Goal: Transaction & Acquisition: Obtain resource

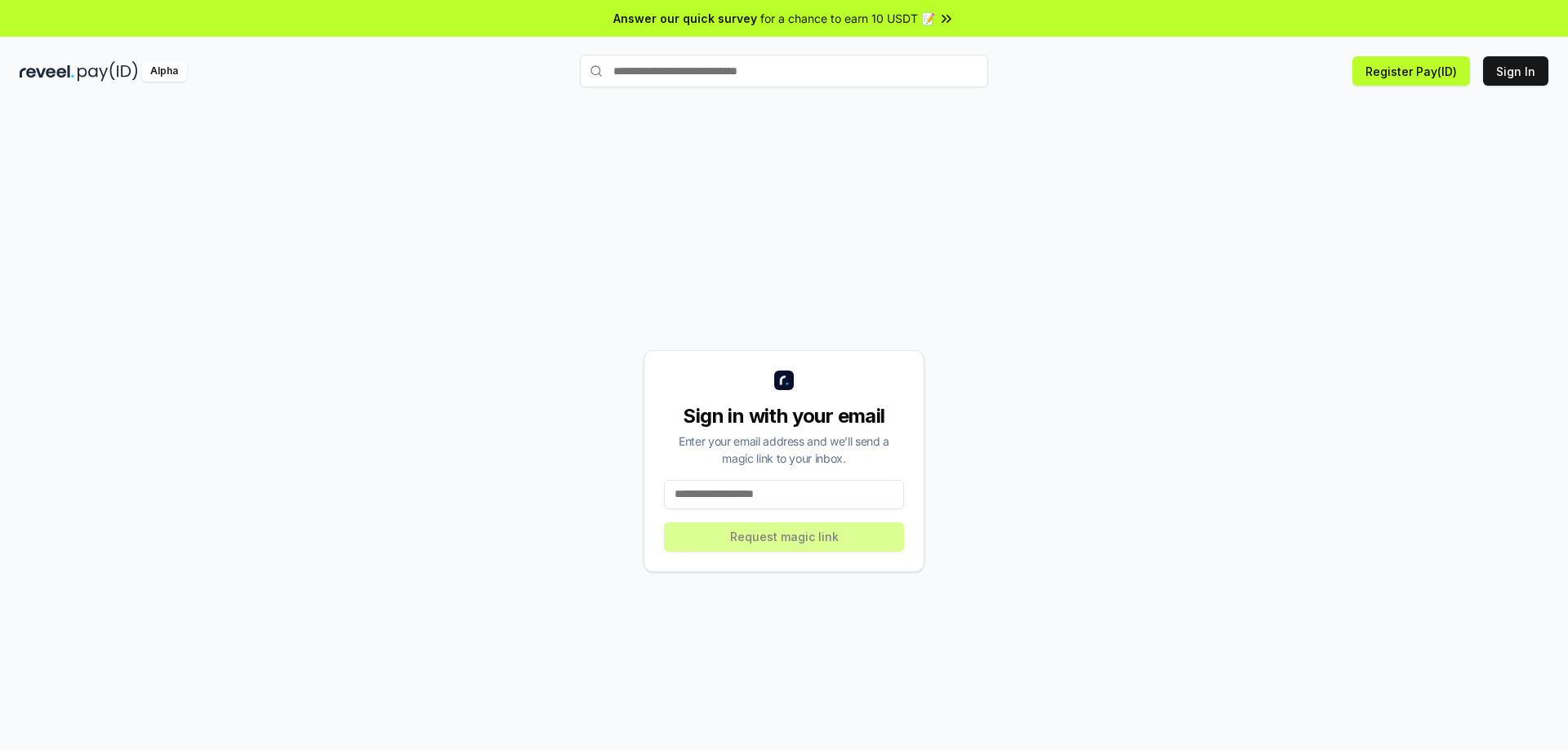
drag, startPoint x: 1405, startPoint y: 289, endPoint x: 1423, endPoint y: 217, distance: 74.2
click at [1405, 289] on div "Sign in with your email Enter your email address and we’ll send a magic link to…" at bounding box center [784, 461] width 1528 height 672
click at [708, 66] on input "text" at bounding box center [784, 71] width 408 height 33
click at [1508, 70] on button "Sign In" at bounding box center [1515, 71] width 65 height 30
click at [766, 488] on input at bounding box center [784, 495] width 240 height 30
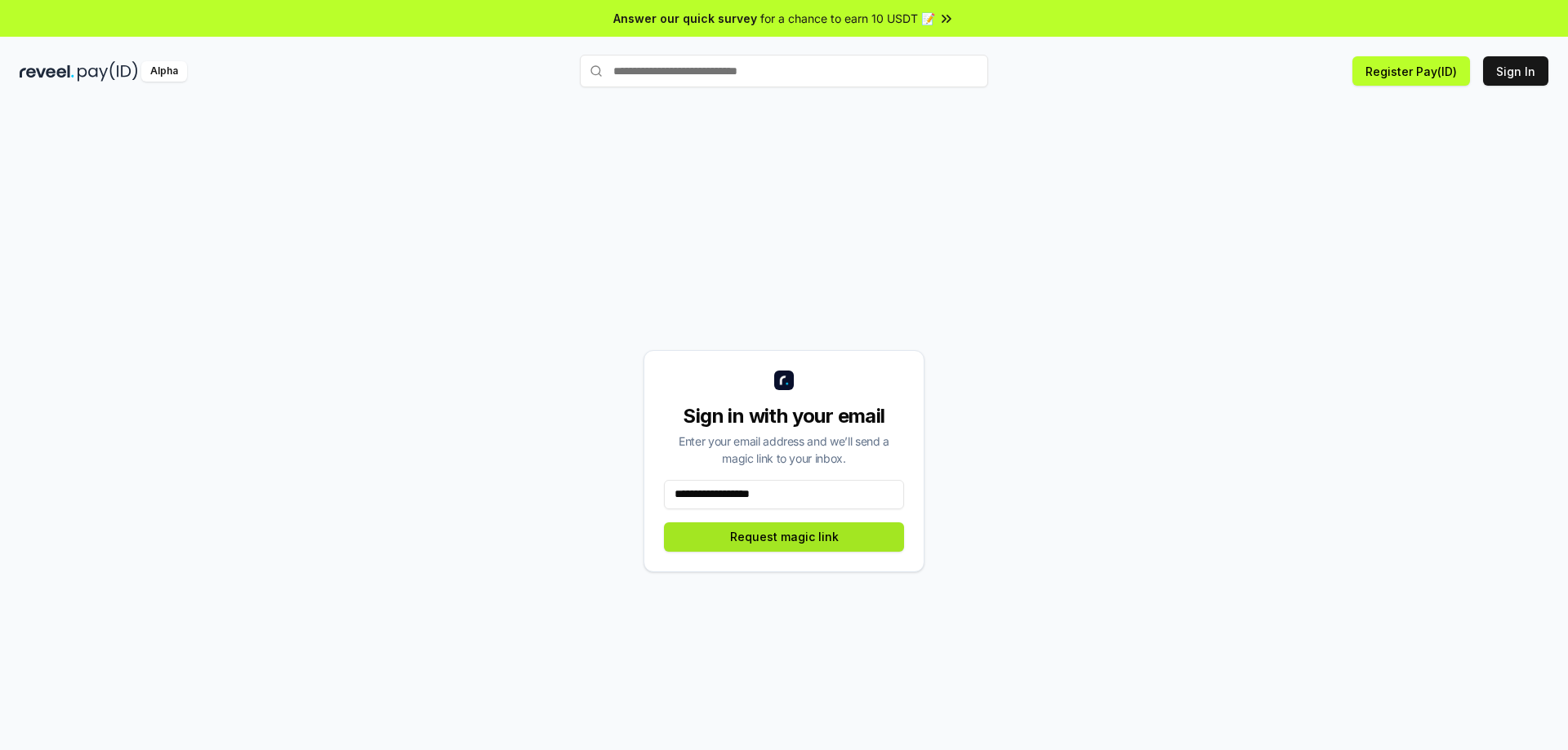
type input "**********"
click at [758, 546] on button "Request magic link" at bounding box center [784, 538] width 240 height 30
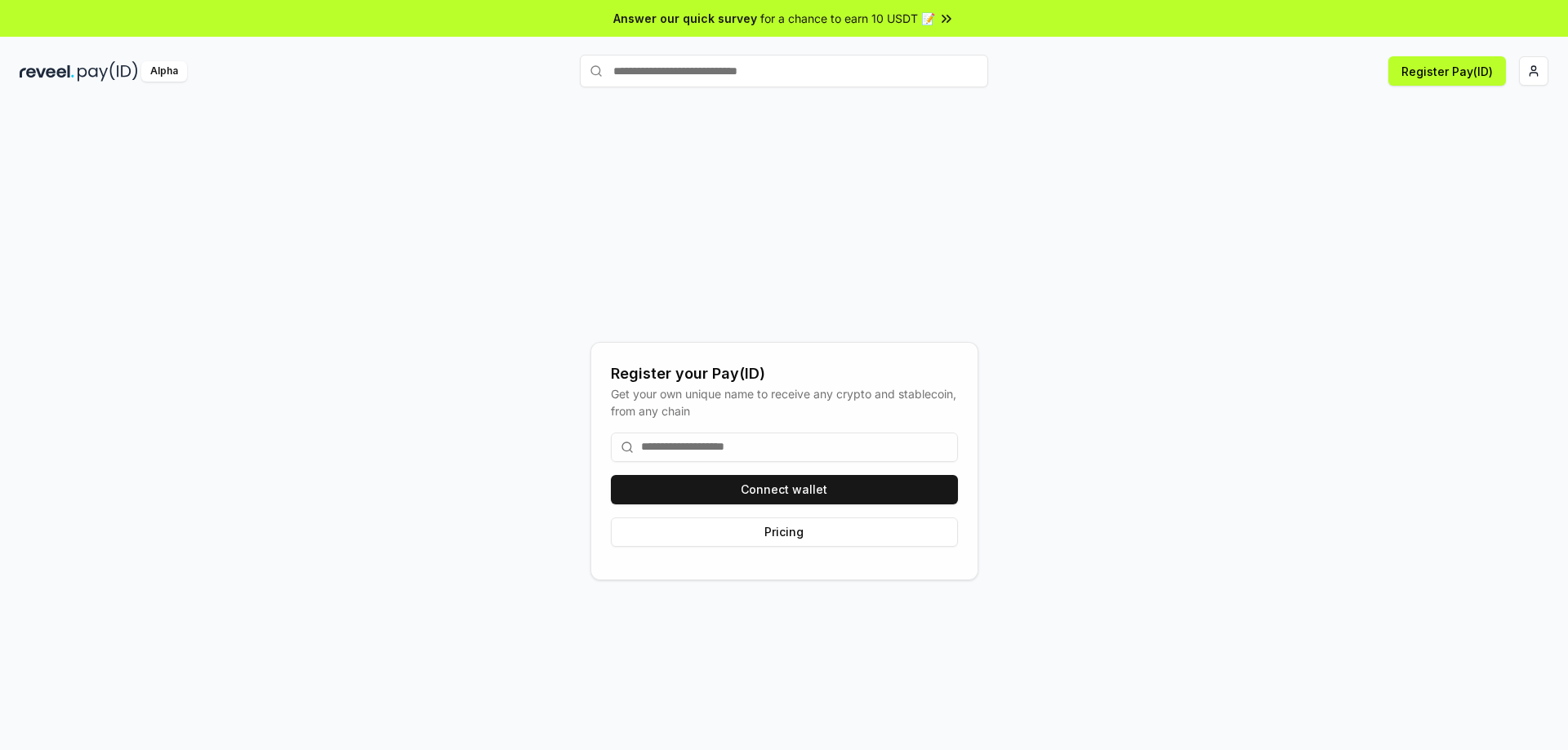
click at [742, 454] on input at bounding box center [784, 448] width 347 height 30
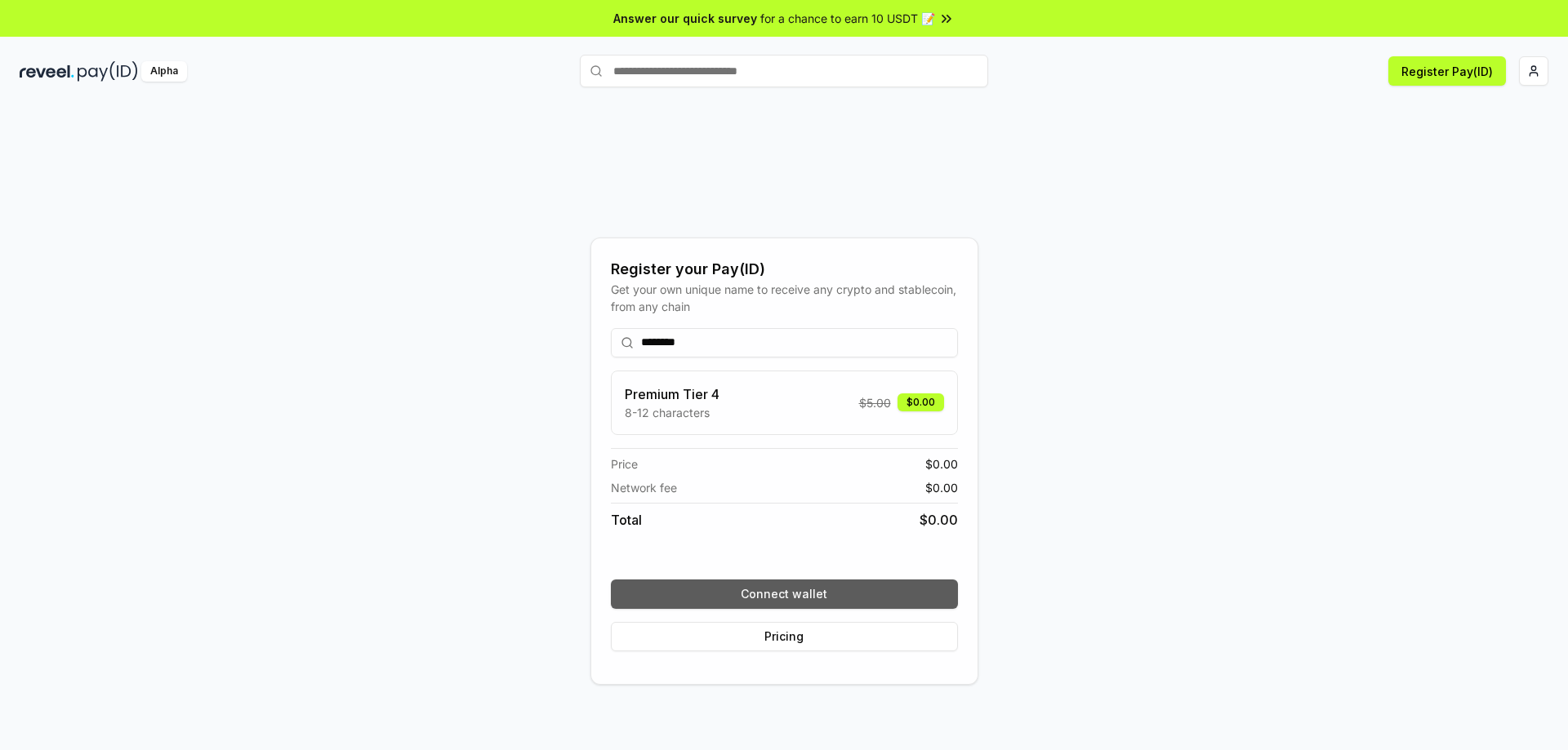
type input "********"
click at [823, 584] on button "Connect wallet" at bounding box center [784, 594] width 347 height 30
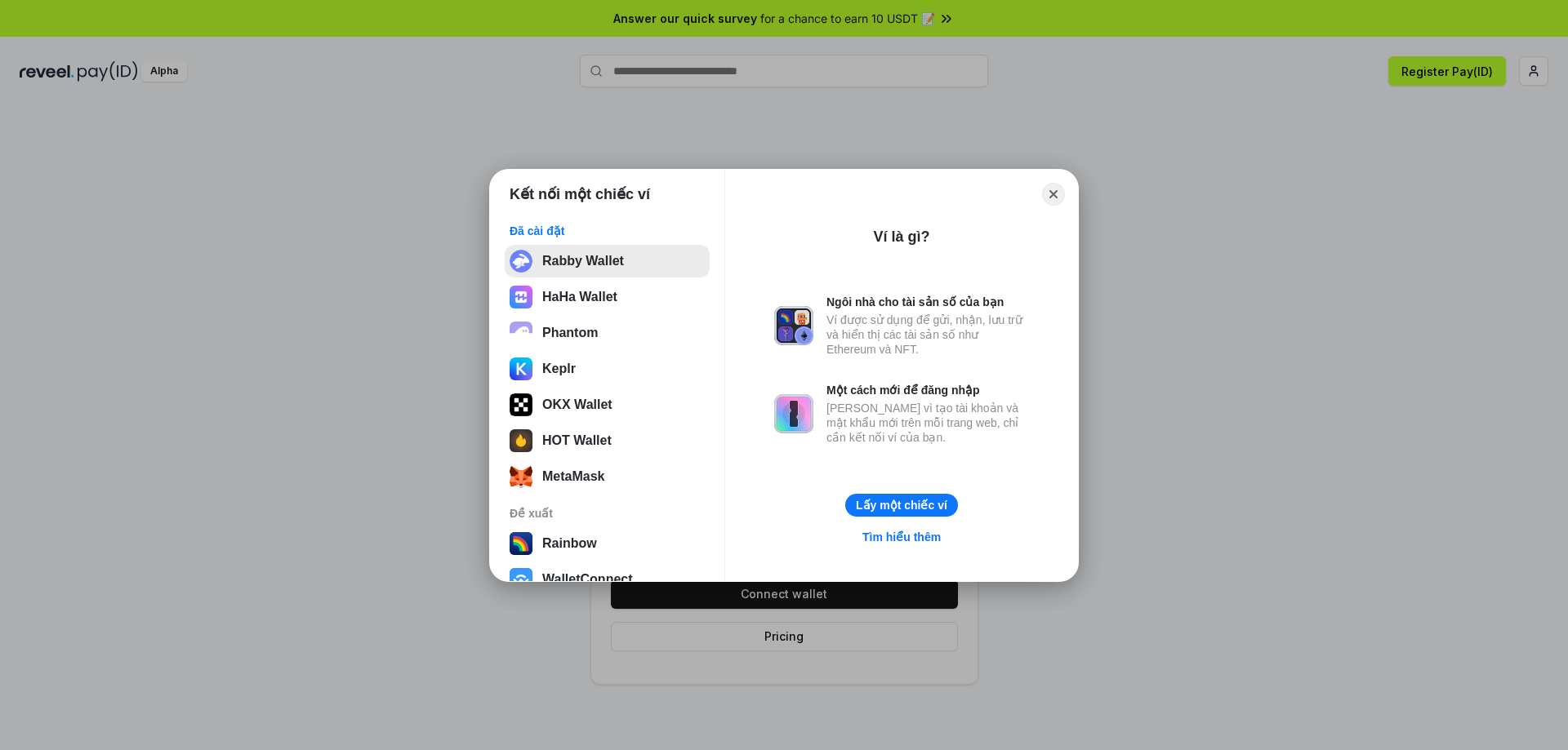
click at [628, 272] on button "Rabby Wallet" at bounding box center [607, 261] width 205 height 33
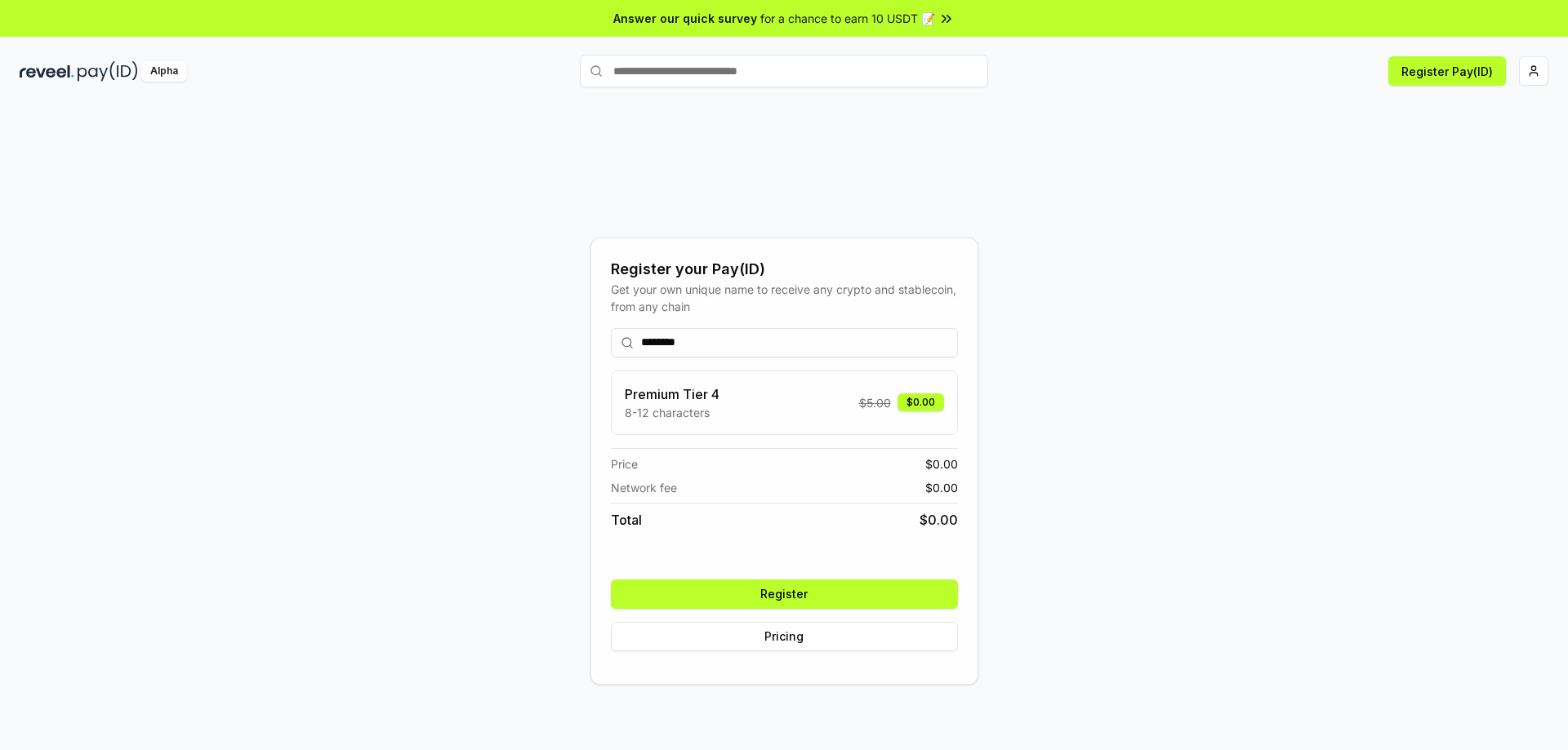
click at [789, 593] on button "Register" at bounding box center [784, 594] width 347 height 30
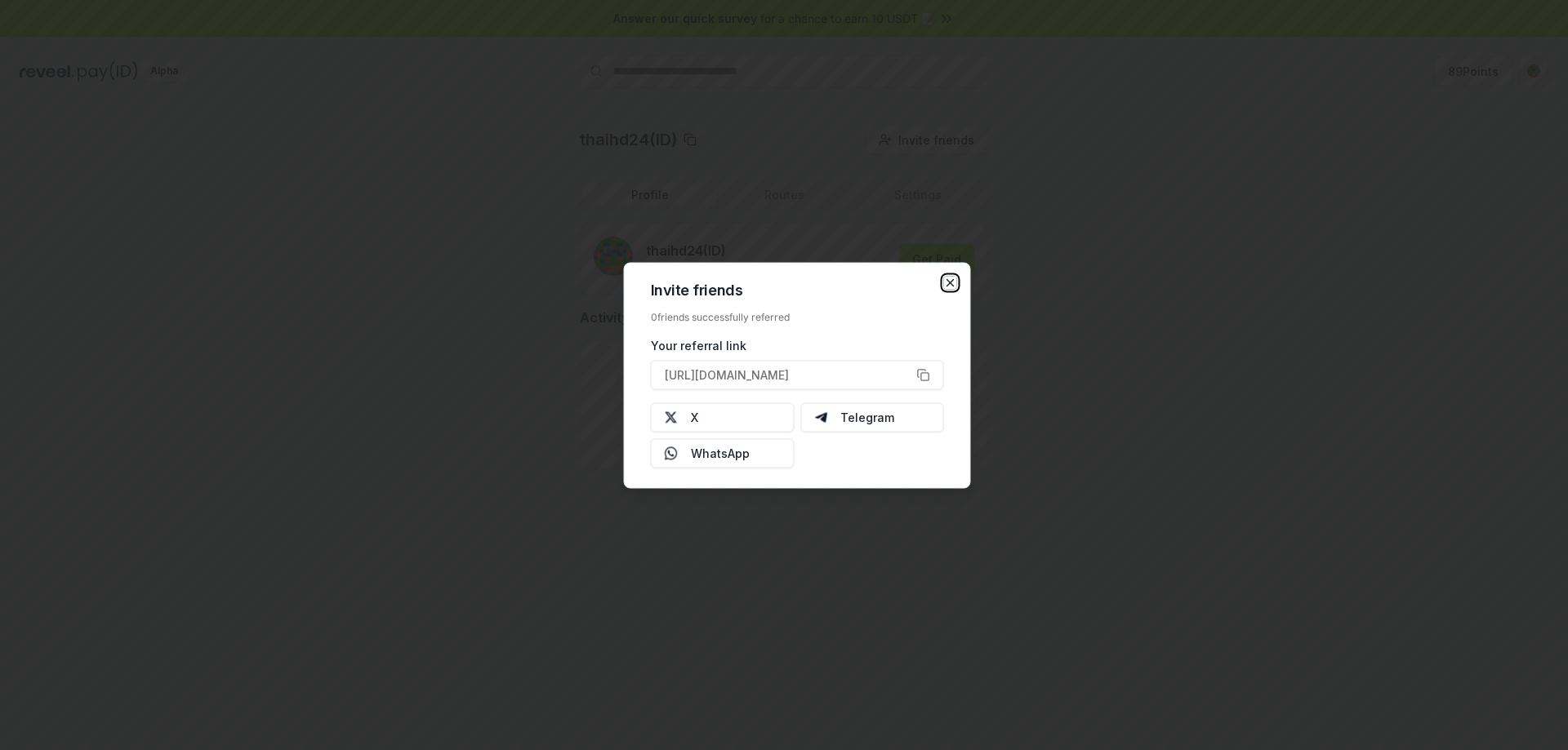
click at [954, 282] on icon "button" at bounding box center [950, 282] width 13 height 13
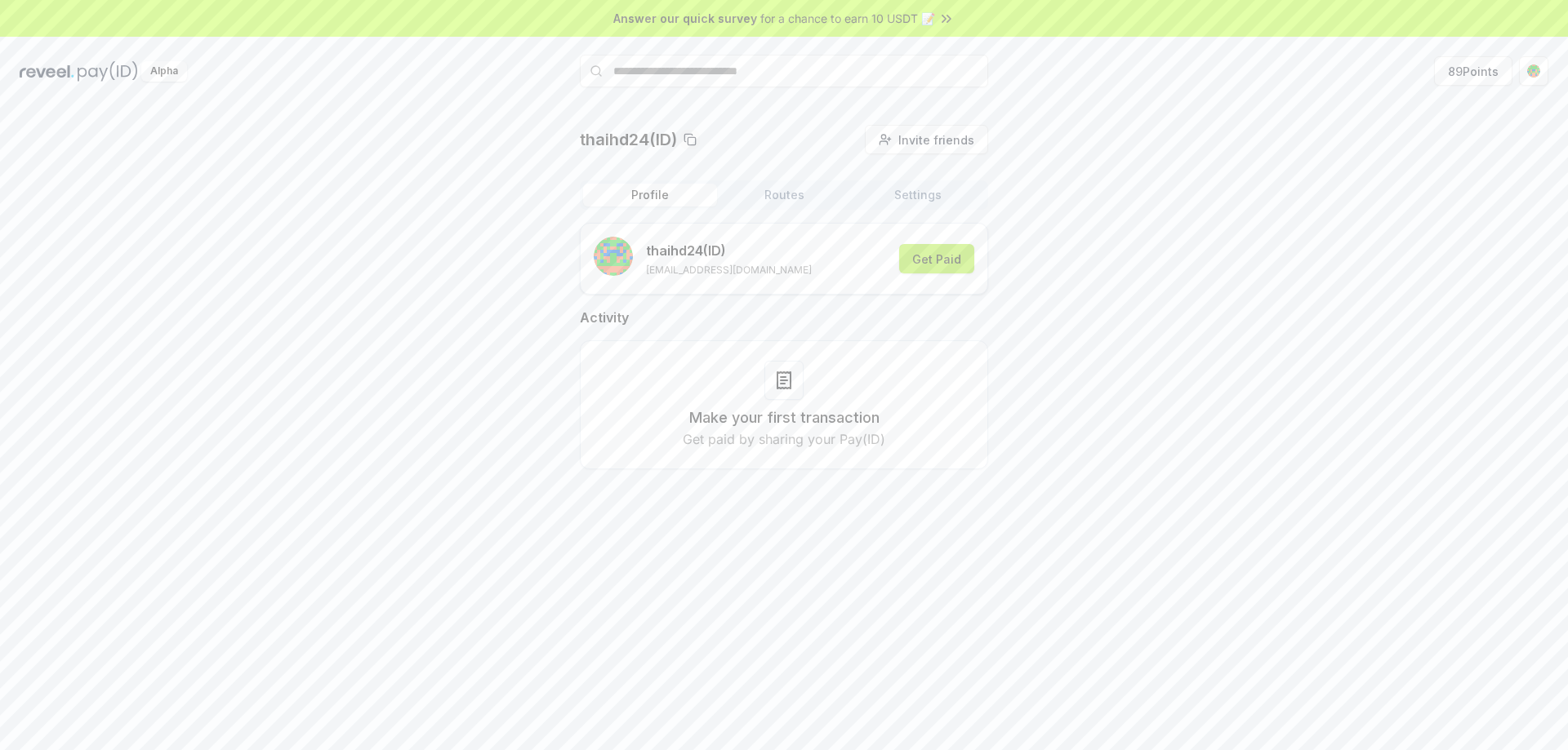
click at [933, 260] on button "Get Paid" at bounding box center [936, 259] width 75 height 30
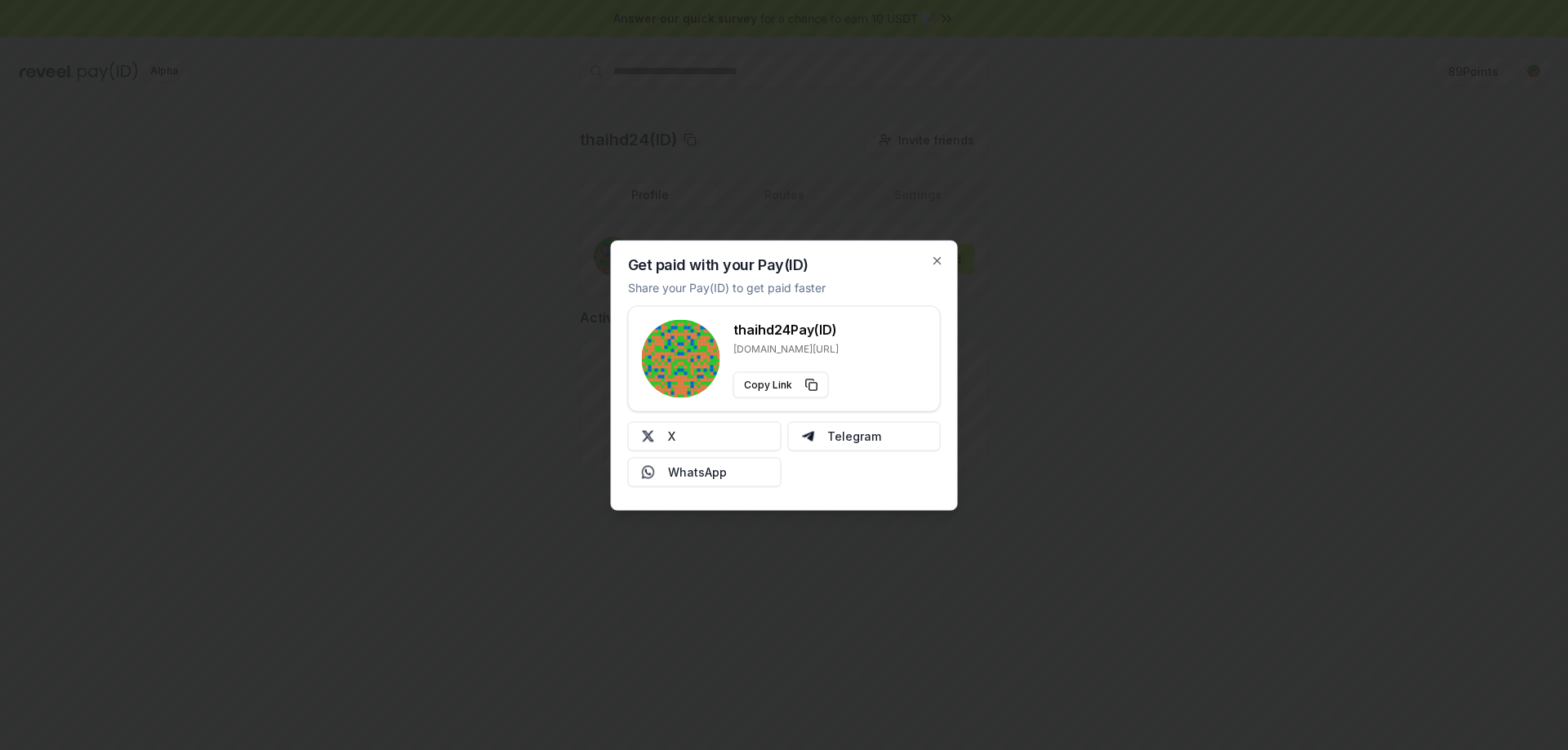
drag, startPoint x: 1023, startPoint y: 305, endPoint x: 1220, endPoint y: 199, distance: 223.7
click at [1023, 305] on div at bounding box center [784, 375] width 1568 height 750
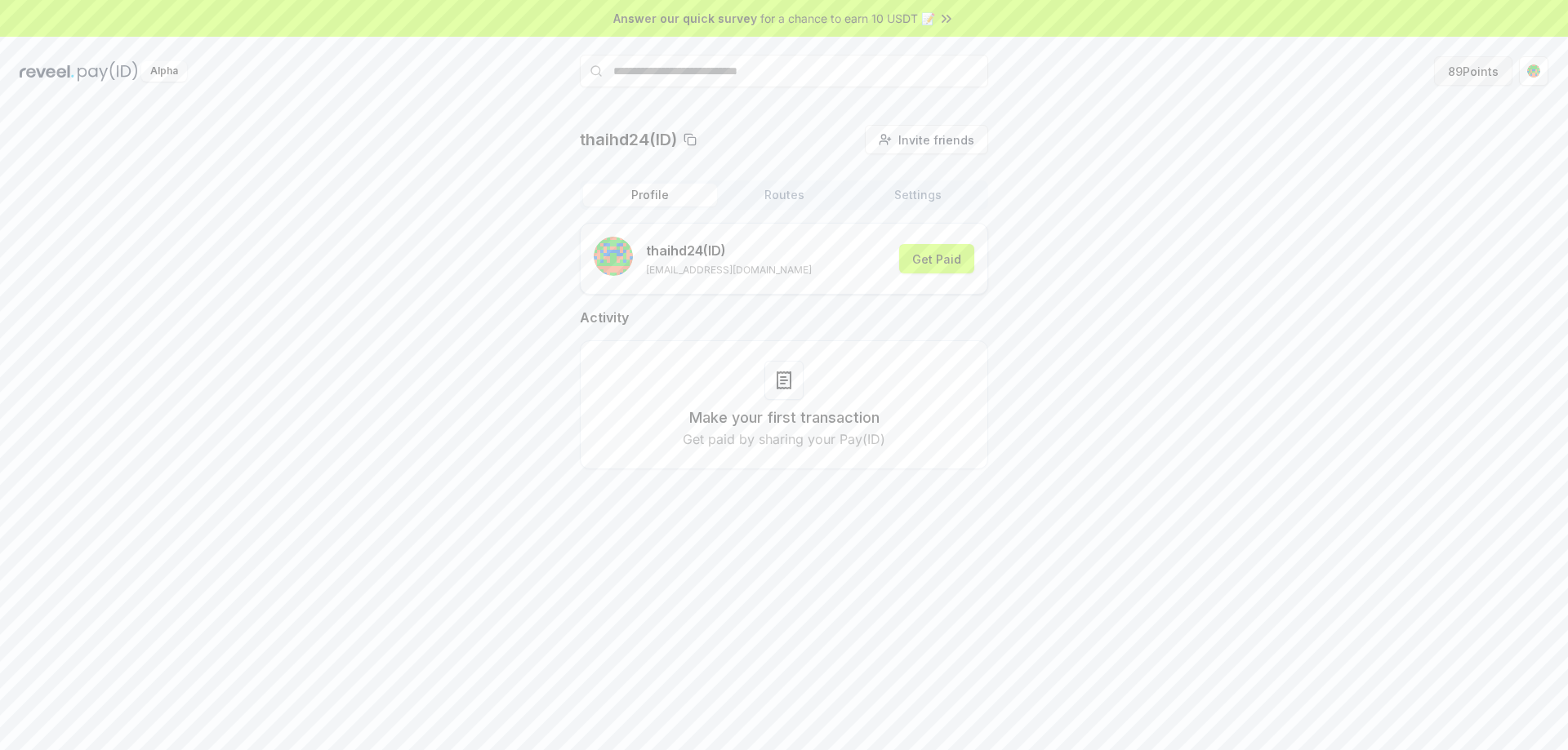
click at [1470, 77] on button "89 Points" at bounding box center [1472, 71] width 78 height 30
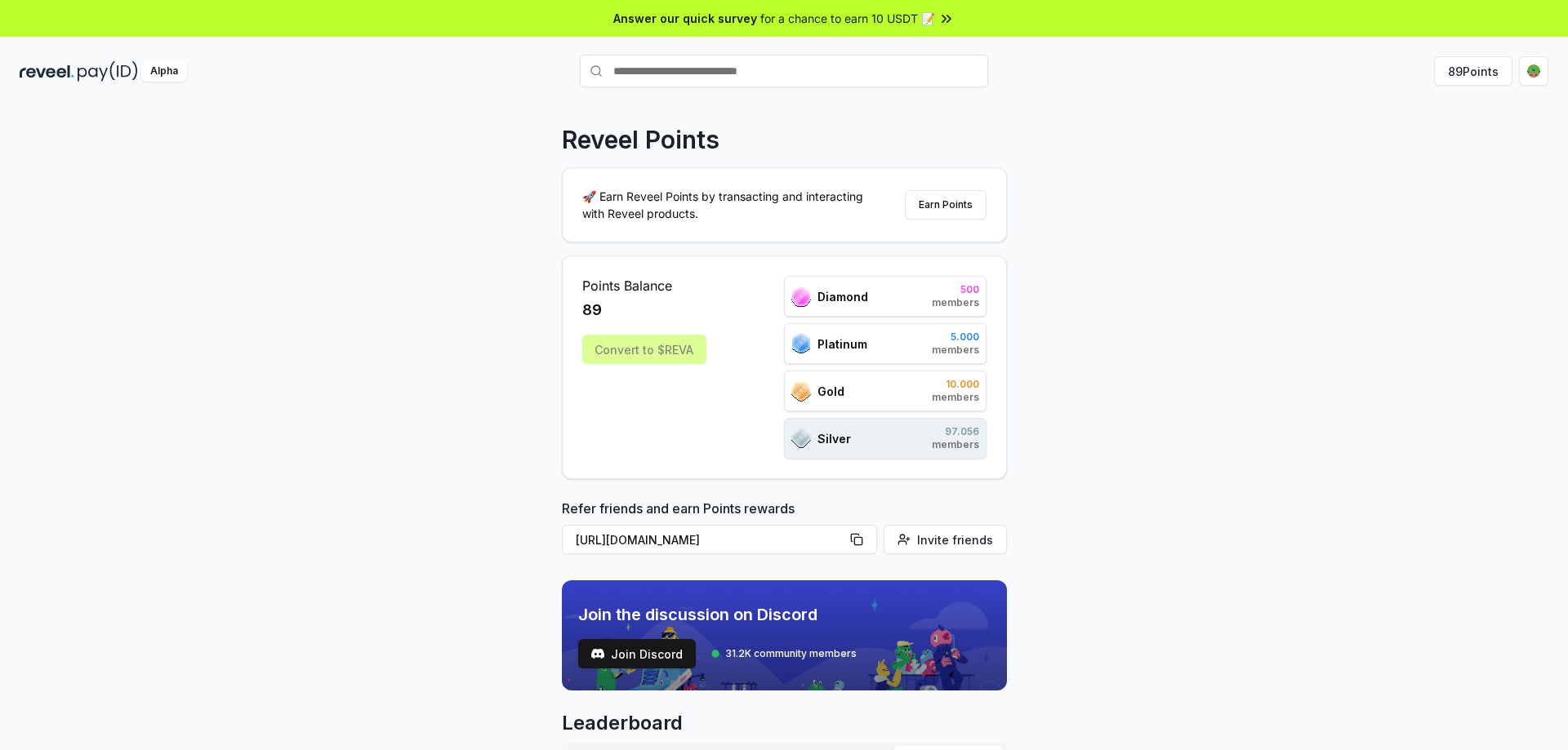
click at [649, 351] on div "Convert to $REVA" at bounding box center [644, 350] width 124 height 30
click at [1463, 78] on button "89 Points" at bounding box center [1472, 71] width 78 height 30
click at [949, 346] on span "members" at bounding box center [955, 350] width 48 height 13
click at [1055, 351] on div "Reveel Points 🚀 Earn Reveel Points by transacting and interacting with Reveel p…" at bounding box center [784, 445] width 1568 height 705
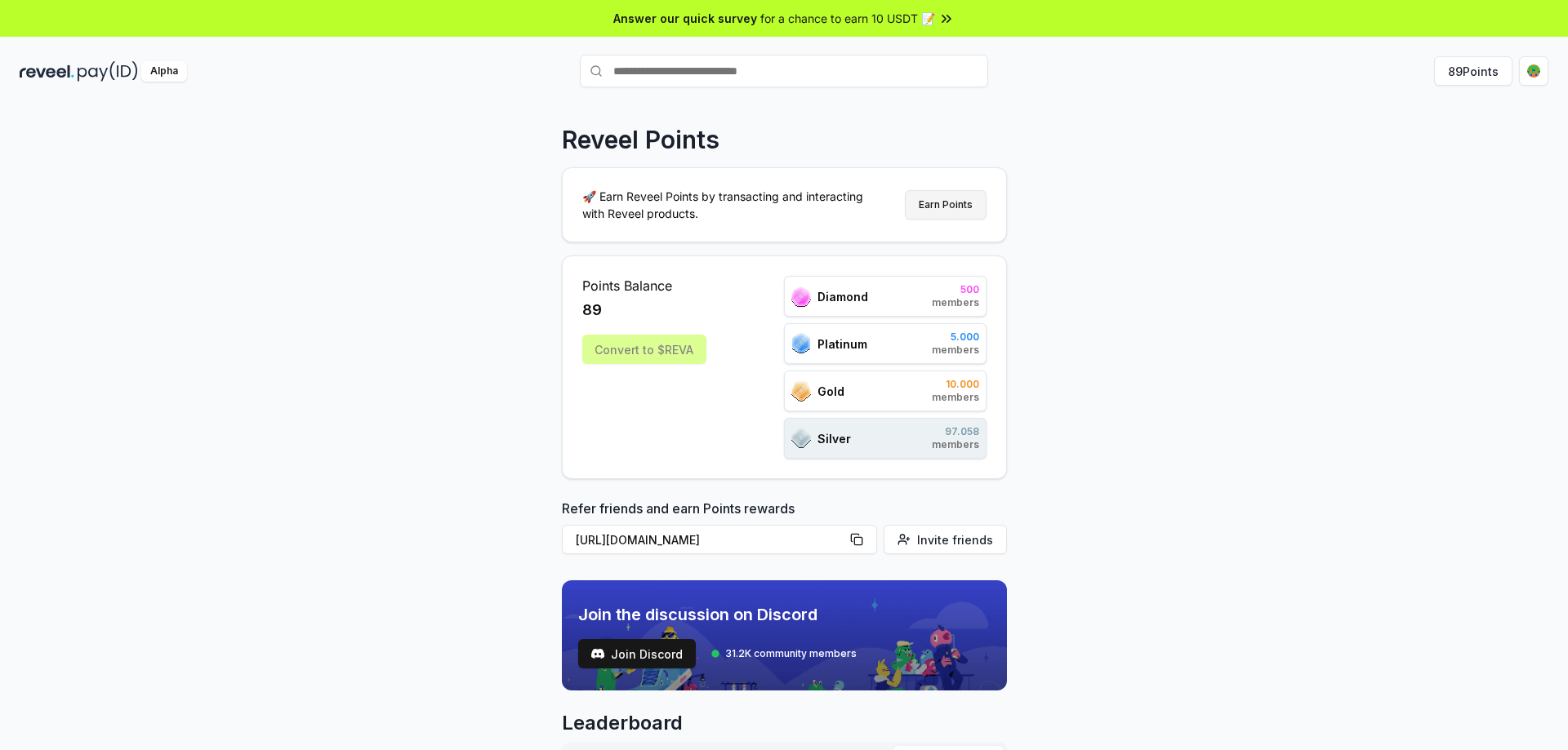
click at [958, 197] on button "Earn Points" at bounding box center [945, 205] width 82 height 30
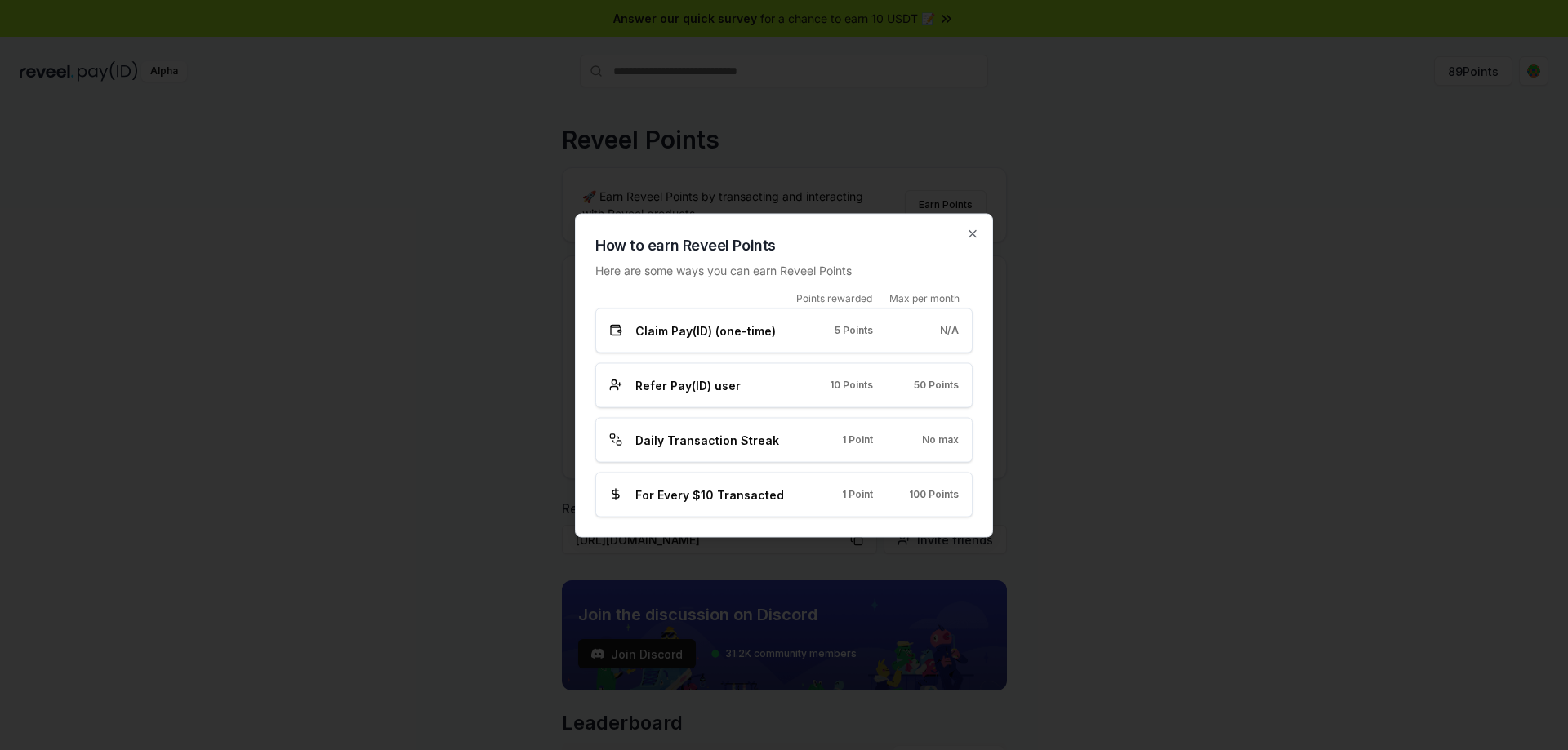
click at [791, 328] on div "Claim Pay(ID) (one-time) 5 Points N/A" at bounding box center [784, 330] width 349 height 17
click at [971, 234] on icon "button" at bounding box center [973, 234] width 13 height 13
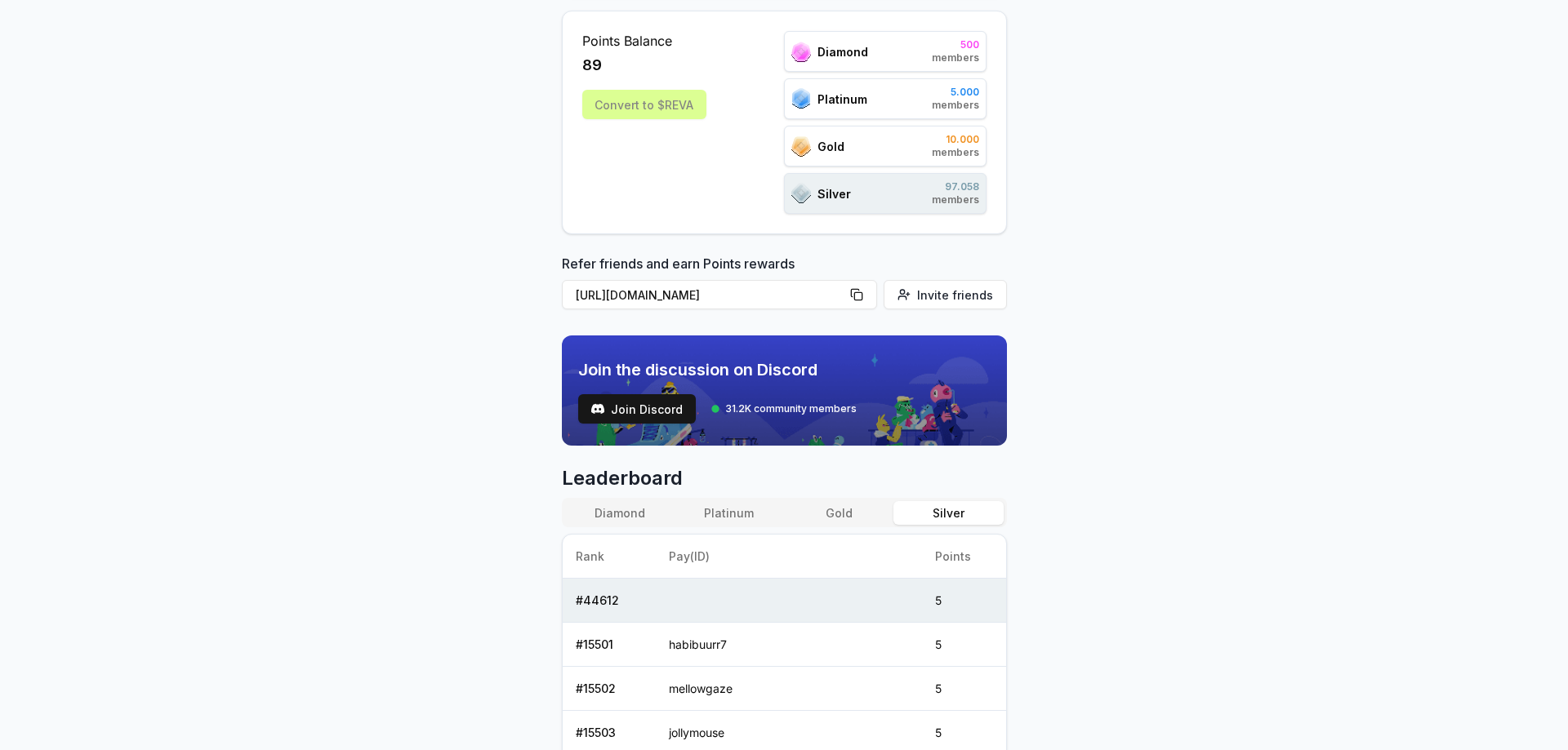
scroll to position [327, 0]
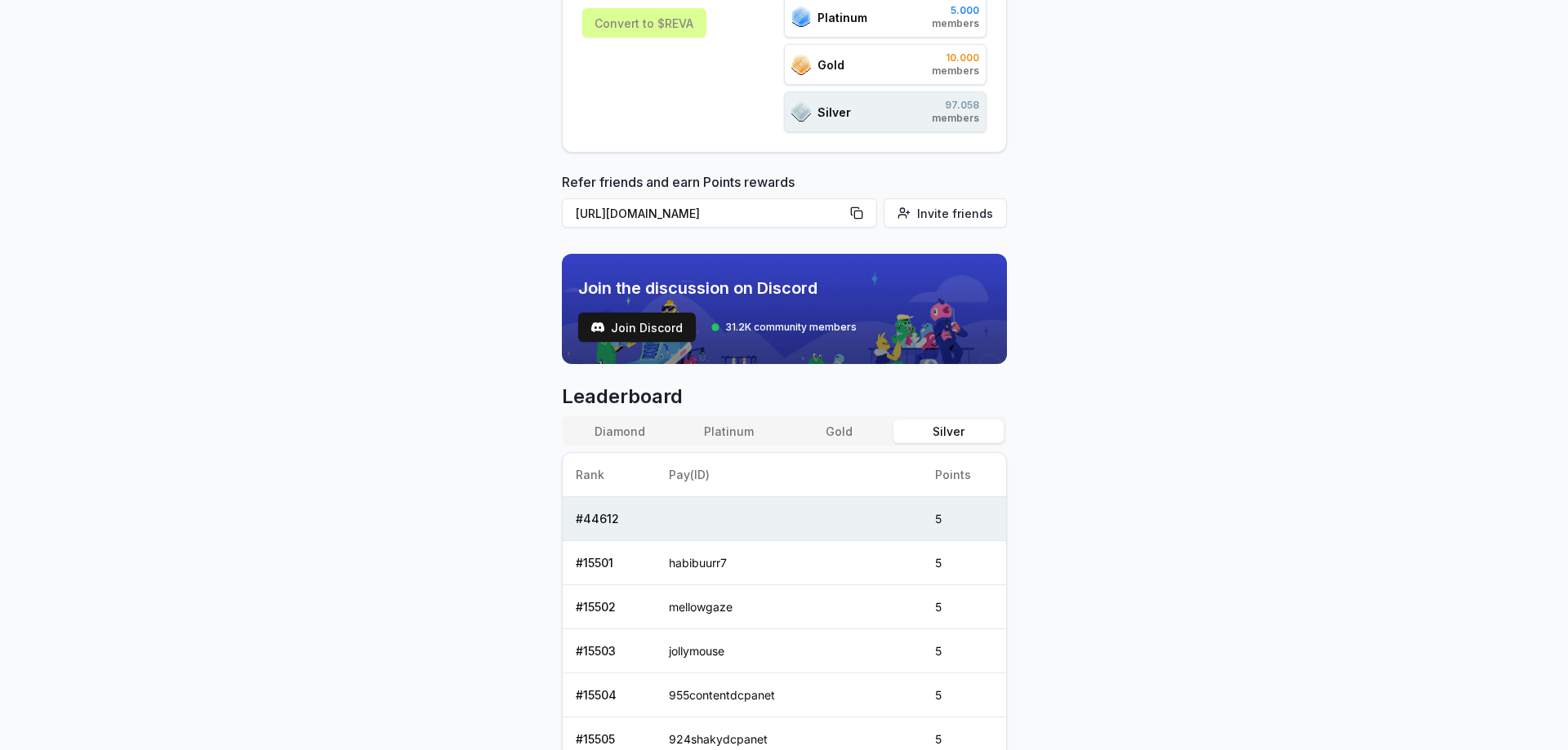
click at [633, 448] on div "Diamond Platinum Gold Silver Rank Pay(ID) Points # 44612 5 # 15501 habibuurr7 5…" at bounding box center [784, 699] width 445 height 566
click at [637, 431] on button "Diamond" at bounding box center [619, 431] width 110 height 24
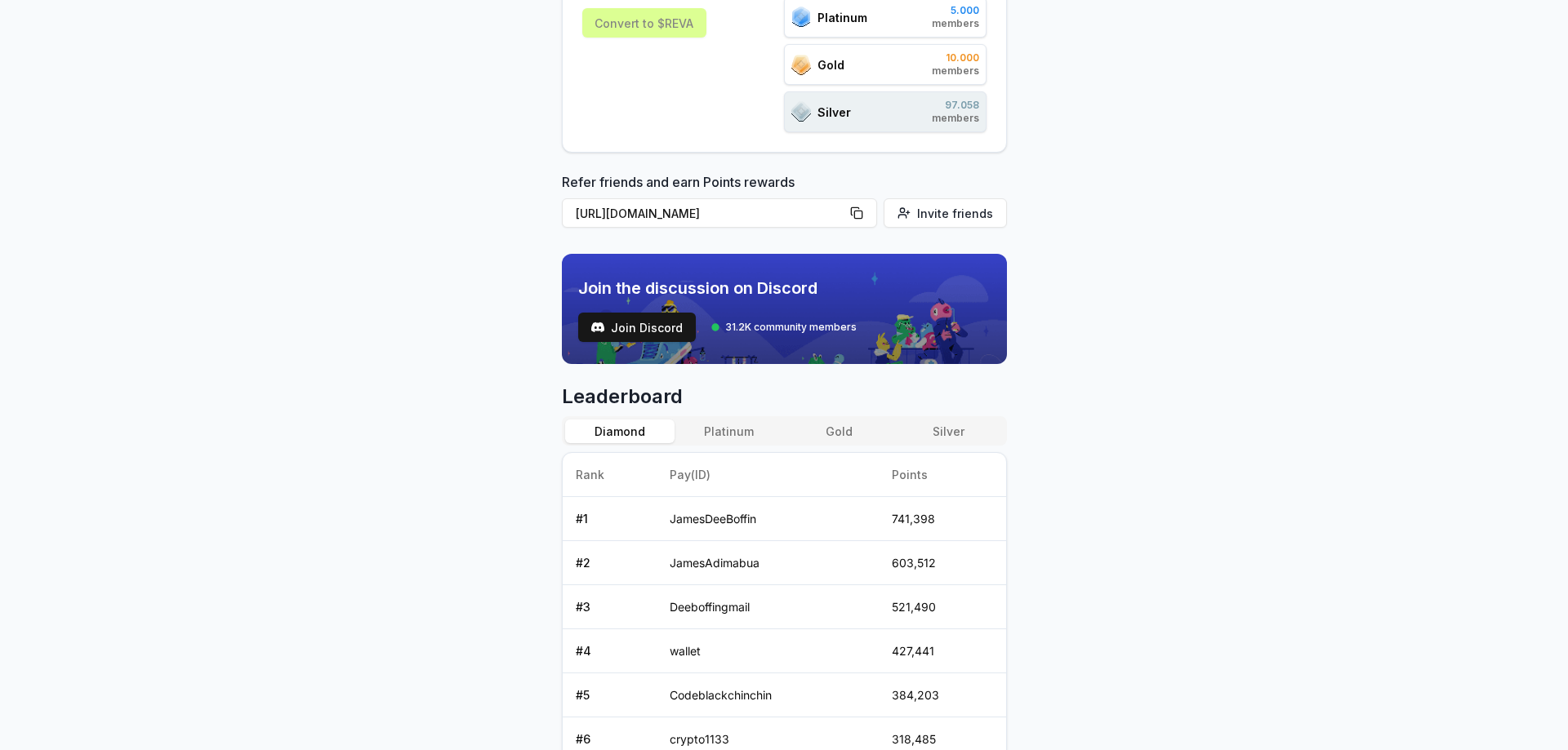
click at [722, 431] on button "Platinum" at bounding box center [729, 431] width 110 height 24
click at [810, 425] on button "Gold" at bounding box center [838, 431] width 110 height 24
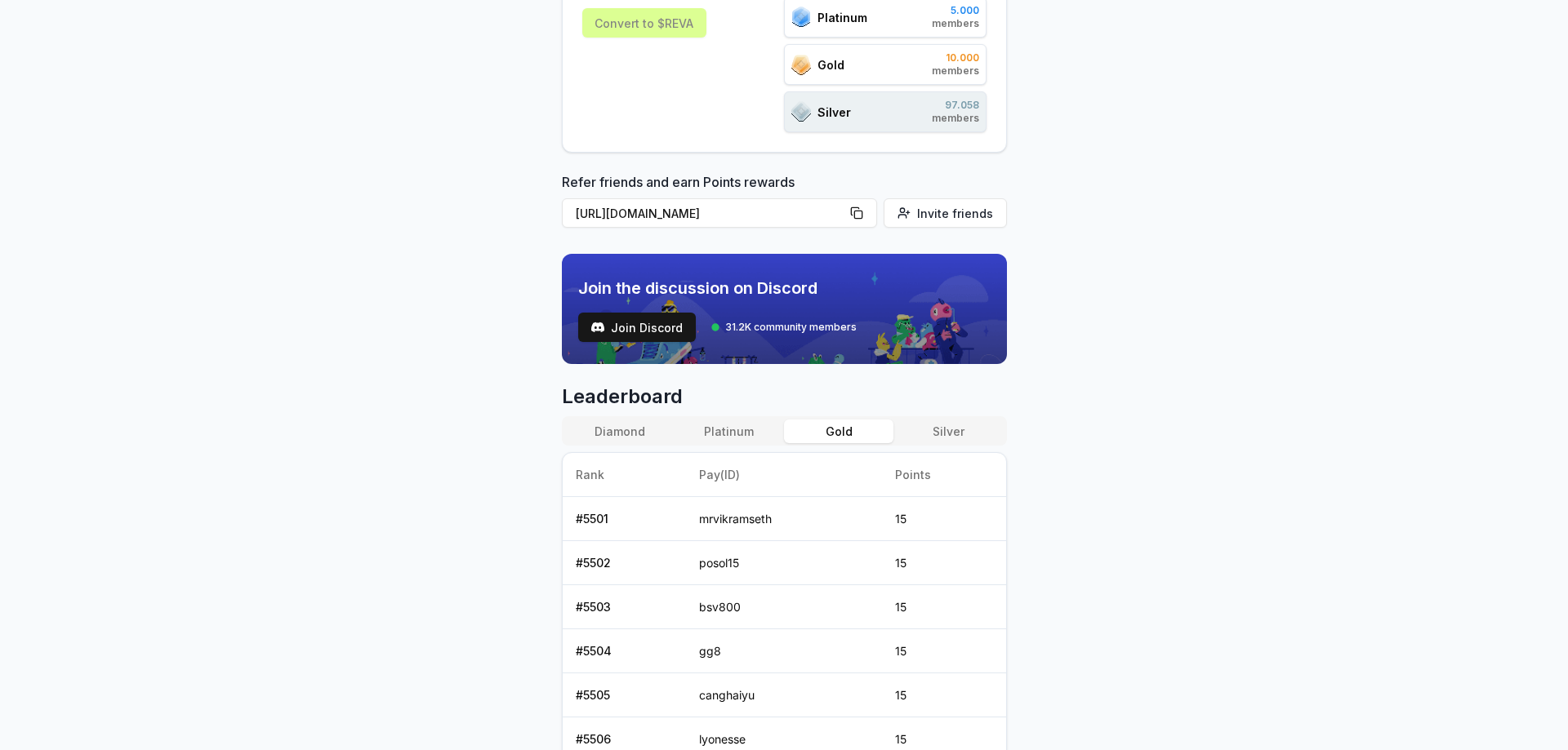
click at [736, 431] on button "Platinum" at bounding box center [729, 431] width 110 height 24
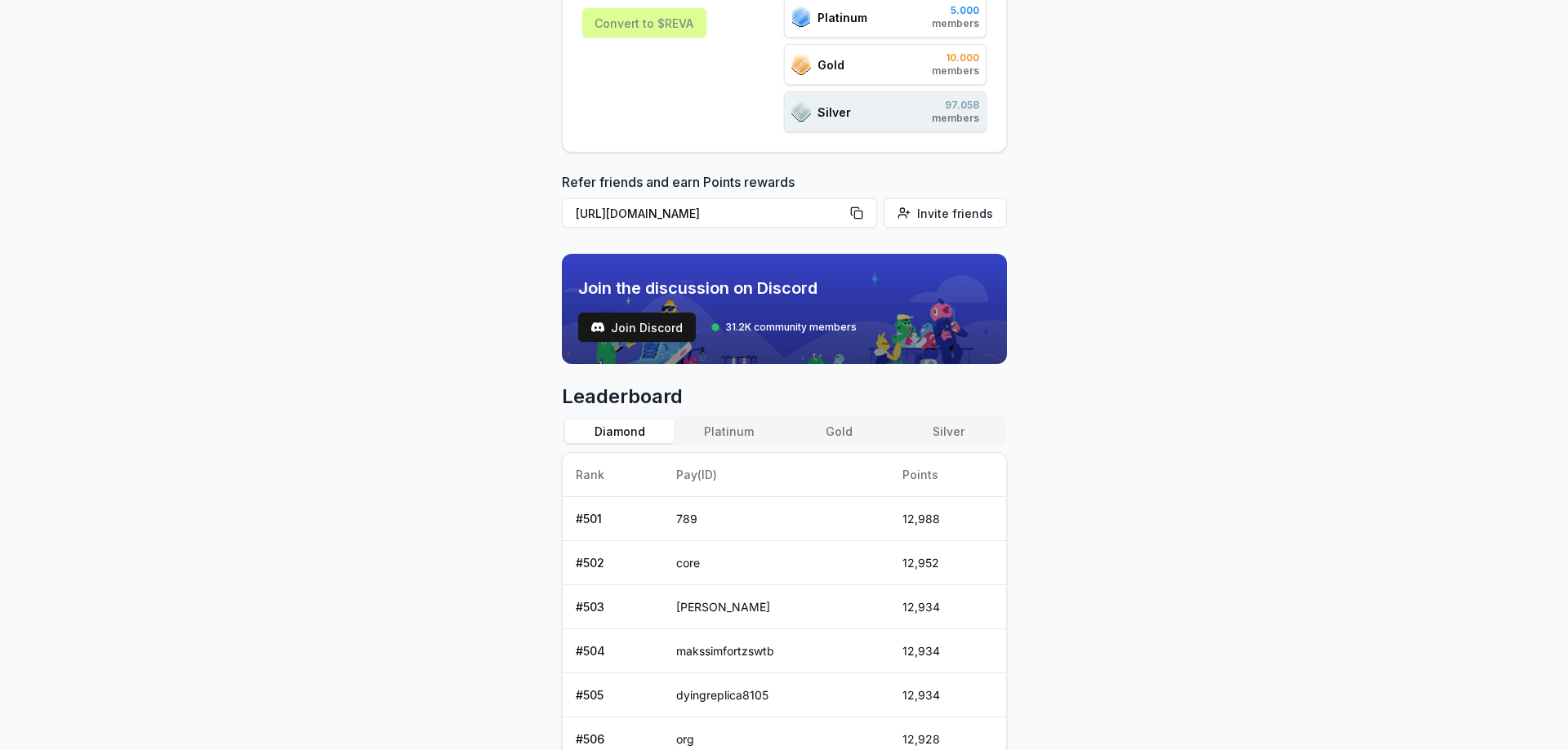
click at [621, 431] on button "Diamond" at bounding box center [619, 431] width 110 height 24
click at [924, 431] on button "Silver" at bounding box center [948, 431] width 110 height 24
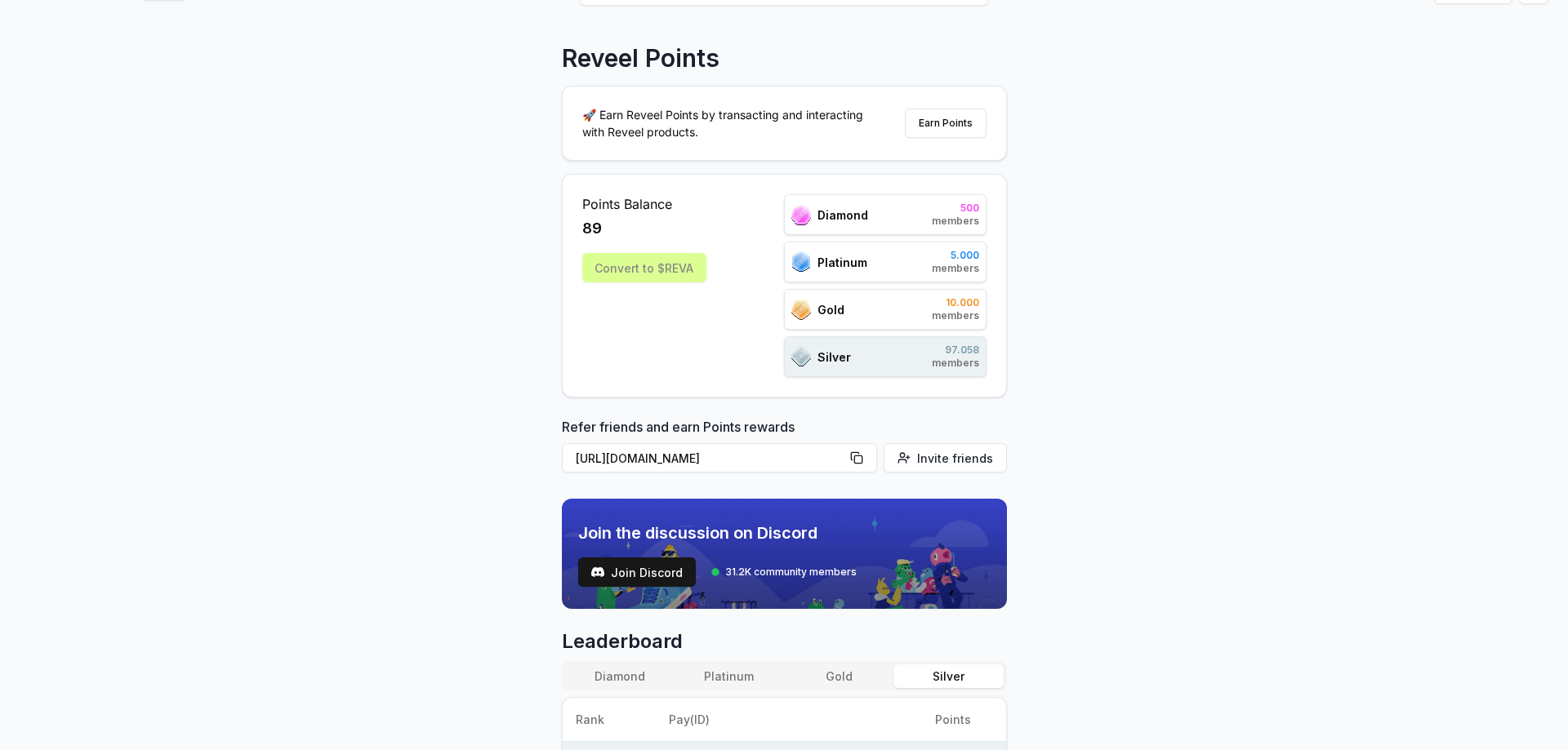
scroll to position [0, 0]
